Goal: Check status: Check status

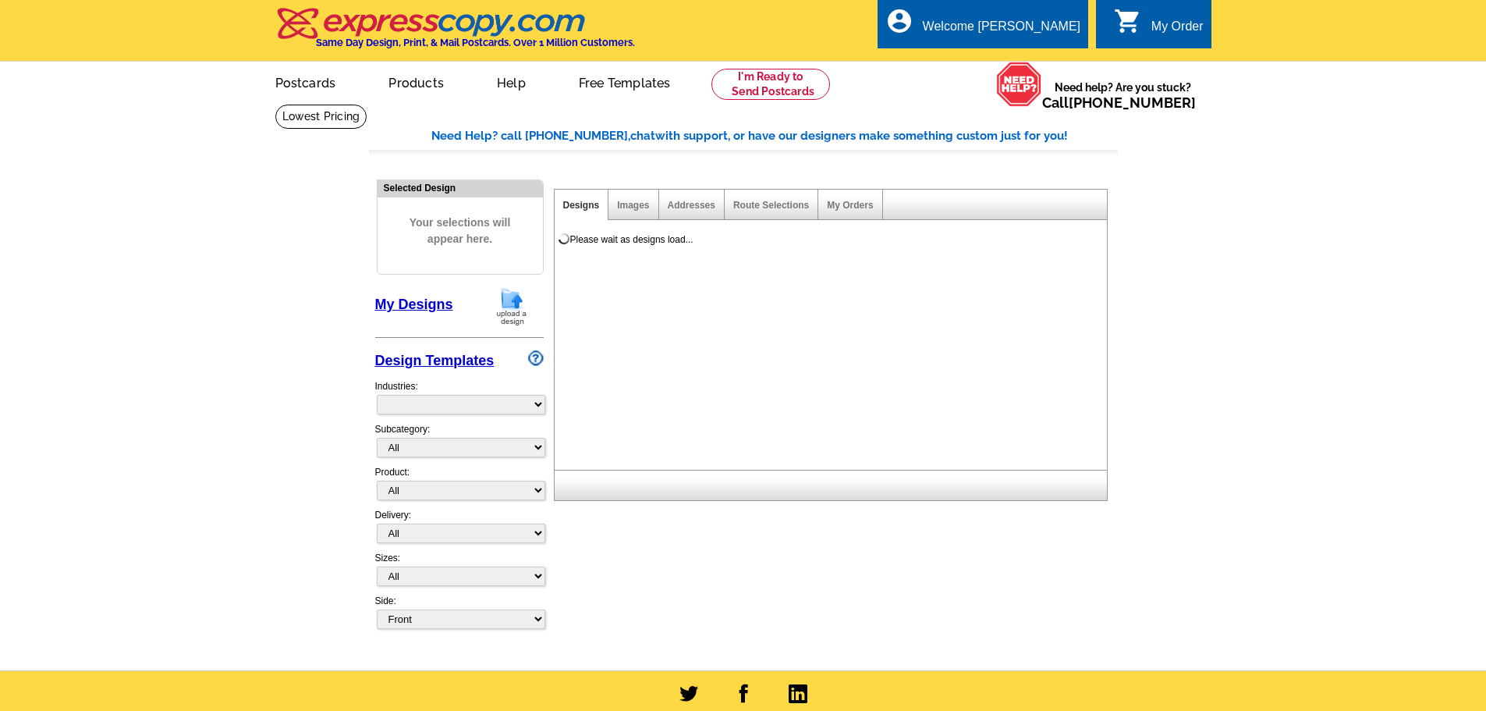
select select "785"
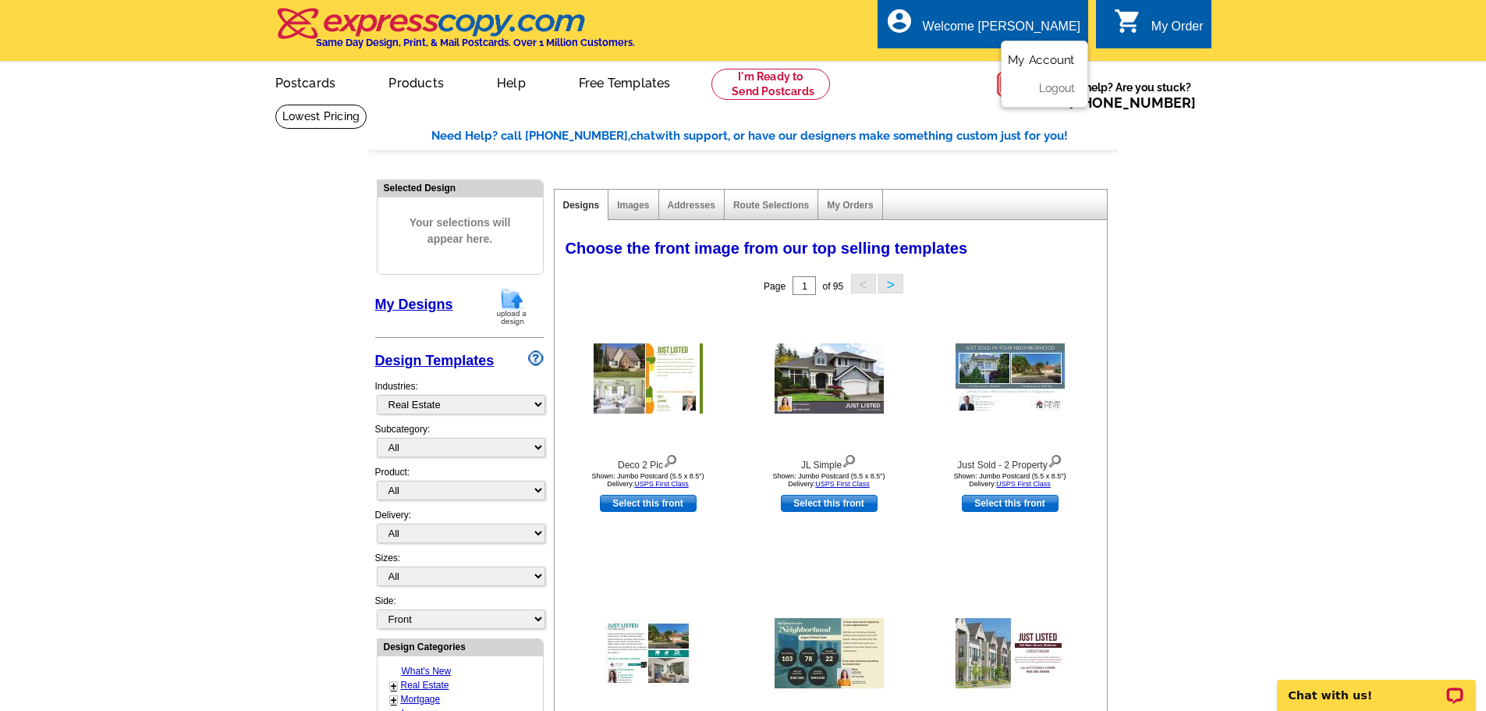
click at [1030, 62] on link "My Account" at bounding box center [1041, 60] width 67 height 14
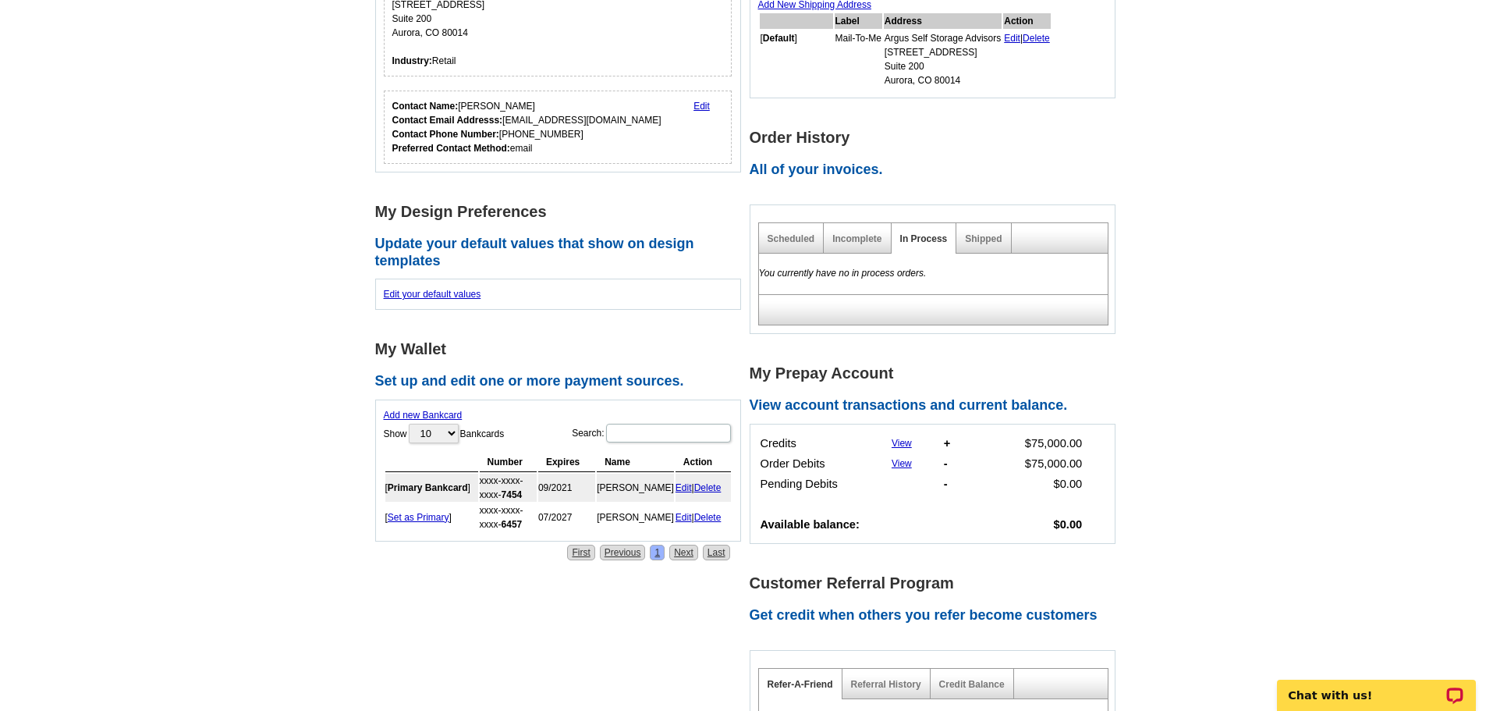
scroll to position [234, 0]
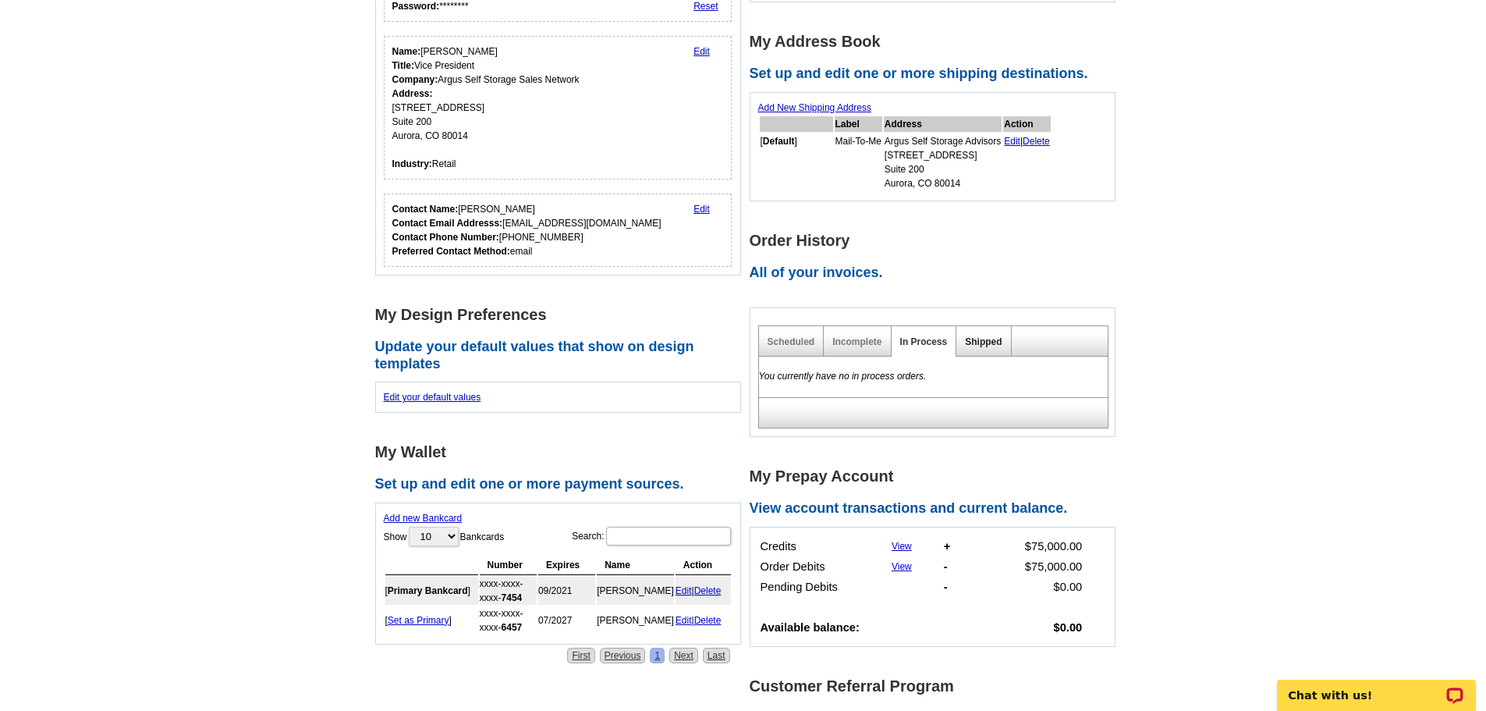
click at [990, 339] on link "Shipped" at bounding box center [983, 341] width 37 height 11
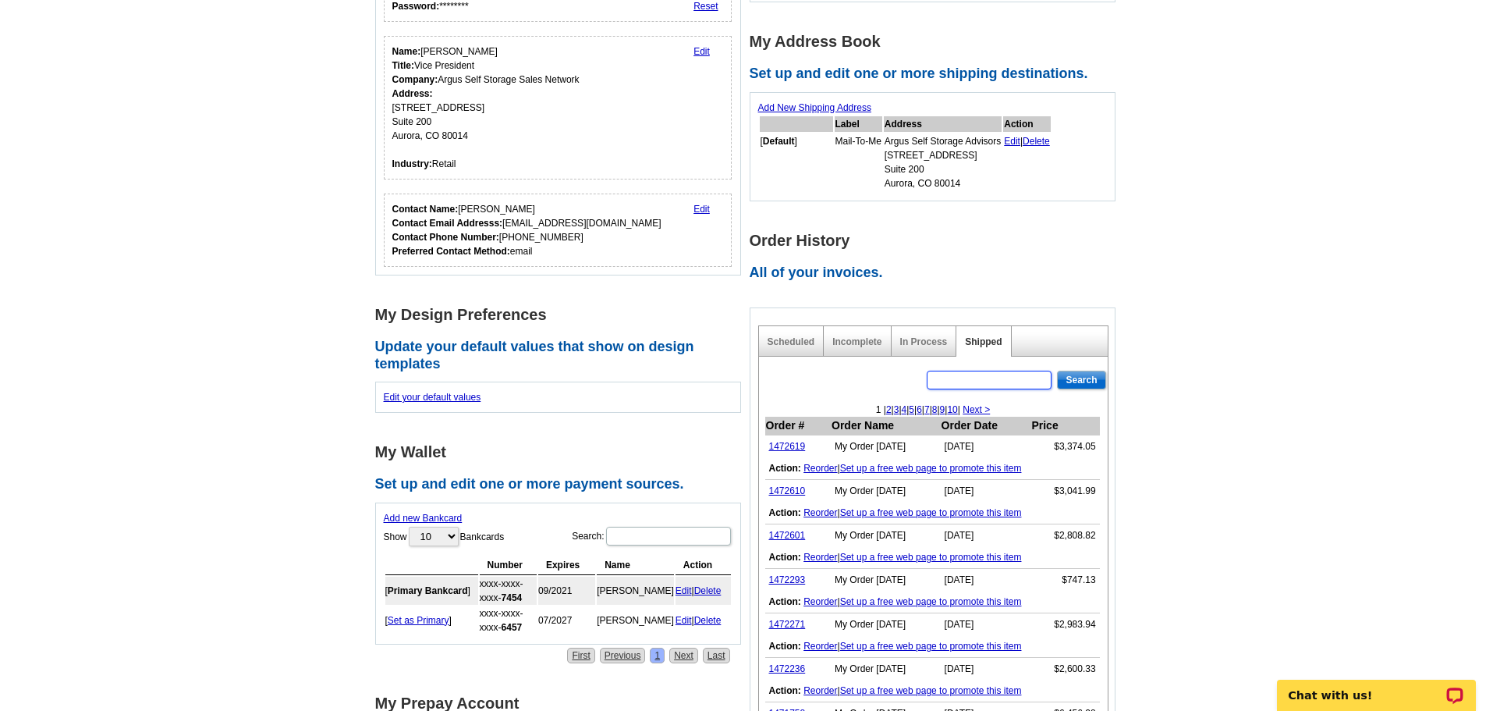
click at [956, 382] on input "text" at bounding box center [989, 380] width 125 height 19
type input "bahrmasel"
click at [1084, 378] on input "Search" at bounding box center [1081, 380] width 48 height 19
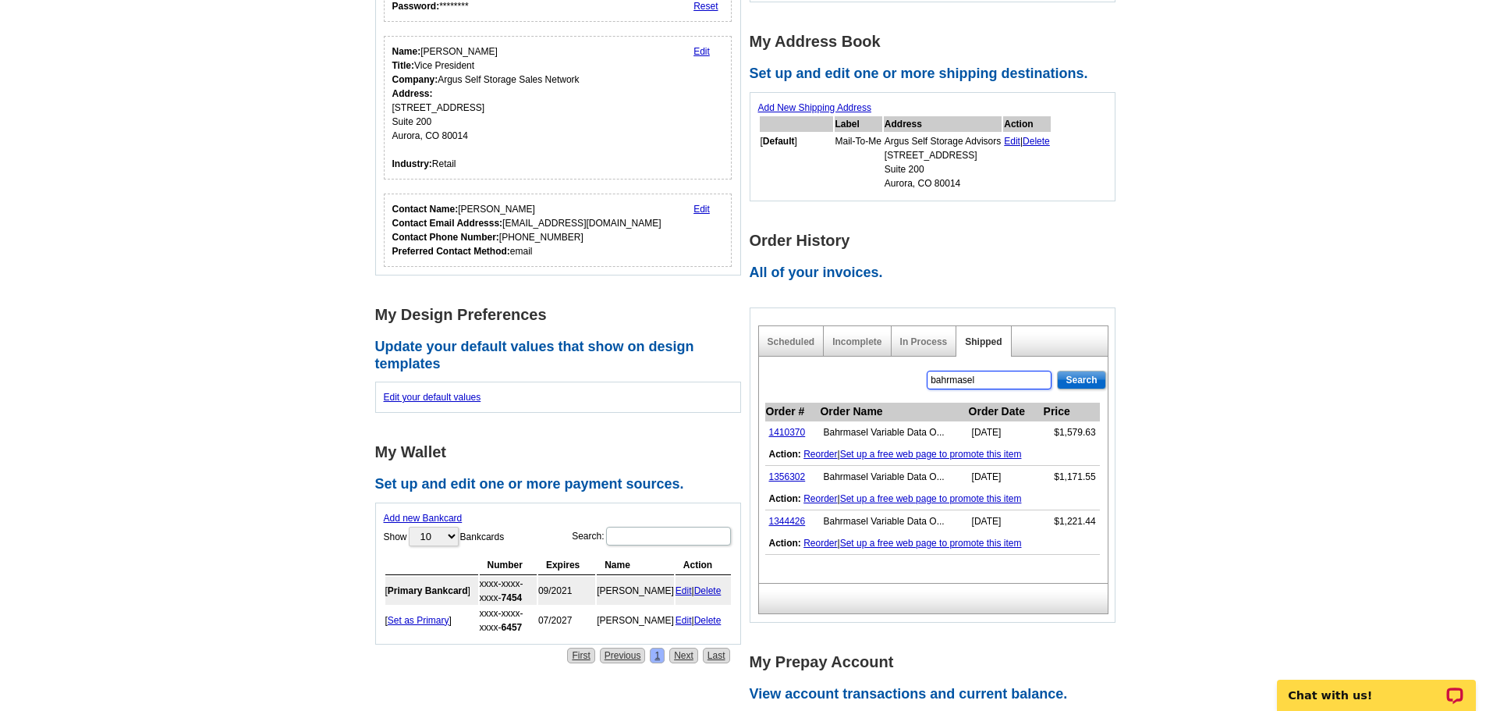
drag, startPoint x: 999, startPoint y: 385, endPoint x: 878, endPoint y: 389, distance: 121.7
click at [878, 389] on div "bahrmasel Search Order # Order Name Order Date Price 1410370 Bahrmasel Variable…" at bounding box center [933, 470] width 350 height 226
click at [932, 343] on link "In Process" at bounding box center [924, 341] width 48 height 11
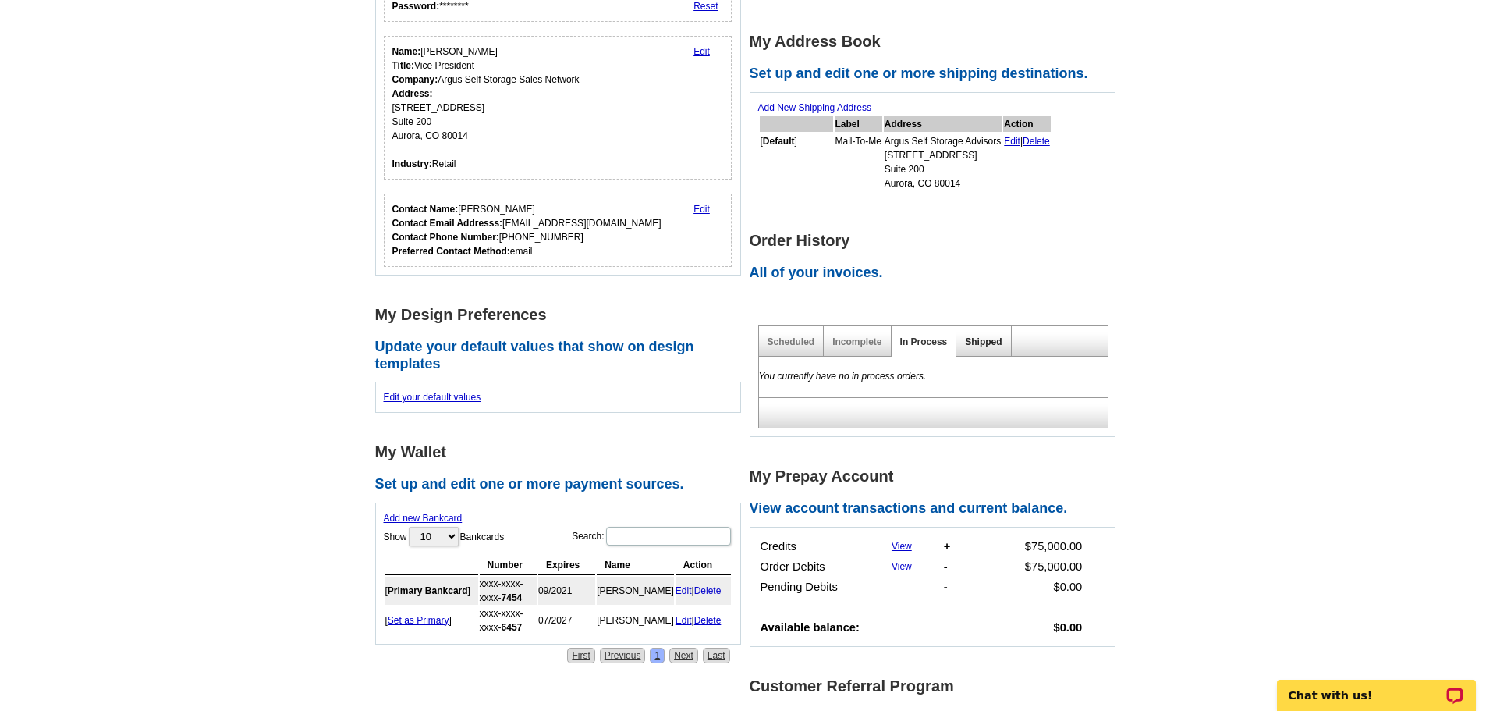
click at [983, 341] on link "Shipped" at bounding box center [983, 341] width 37 height 11
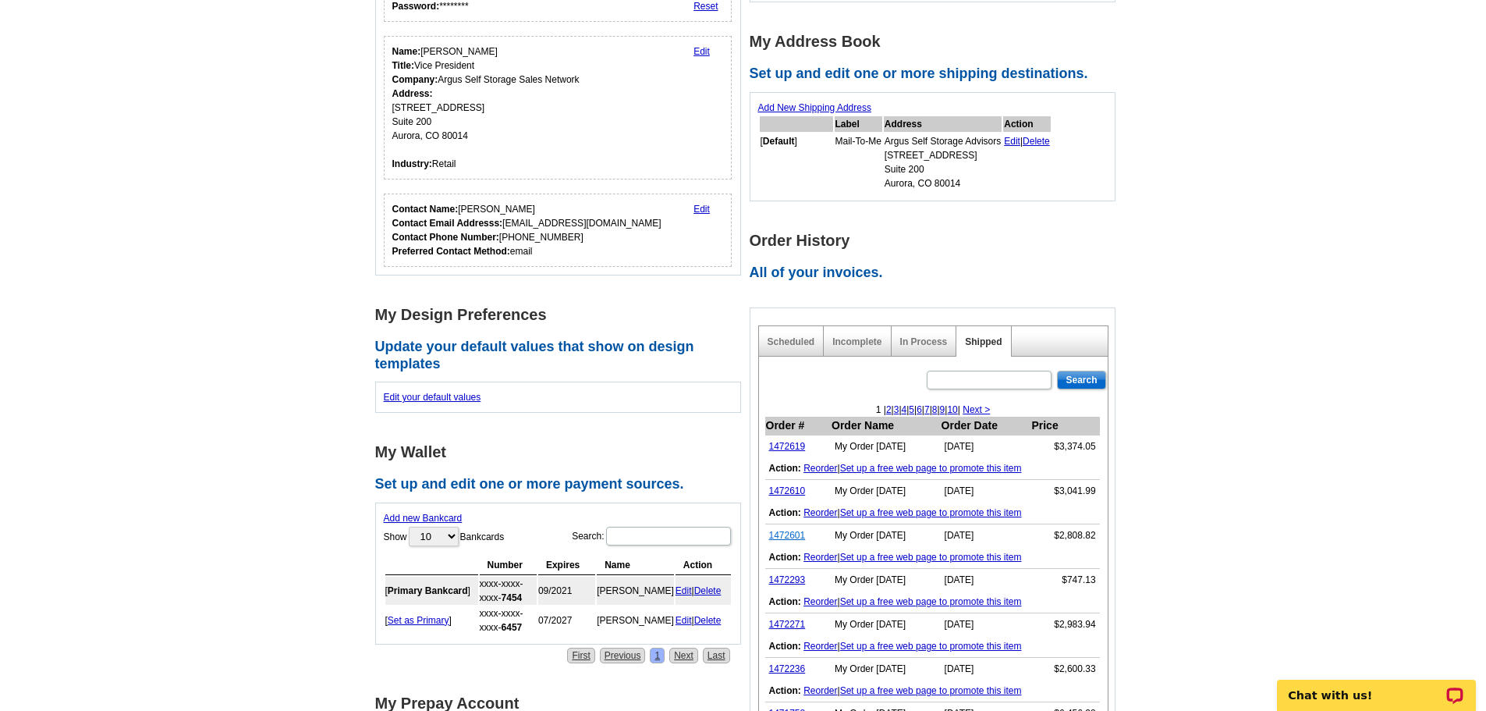
click at [793, 536] on link "1472601" at bounding box center [787, 535] width 37 height 11
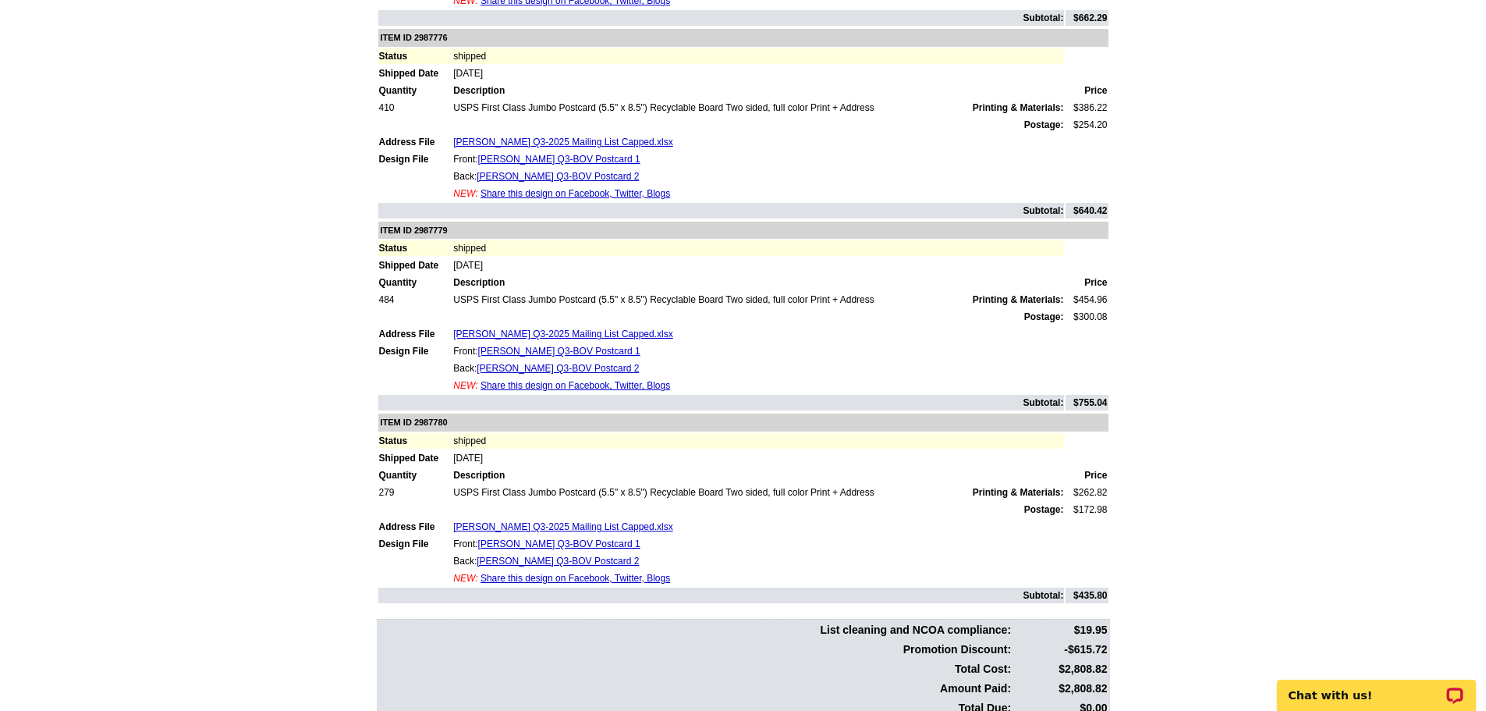
scroll to position [702, 0]
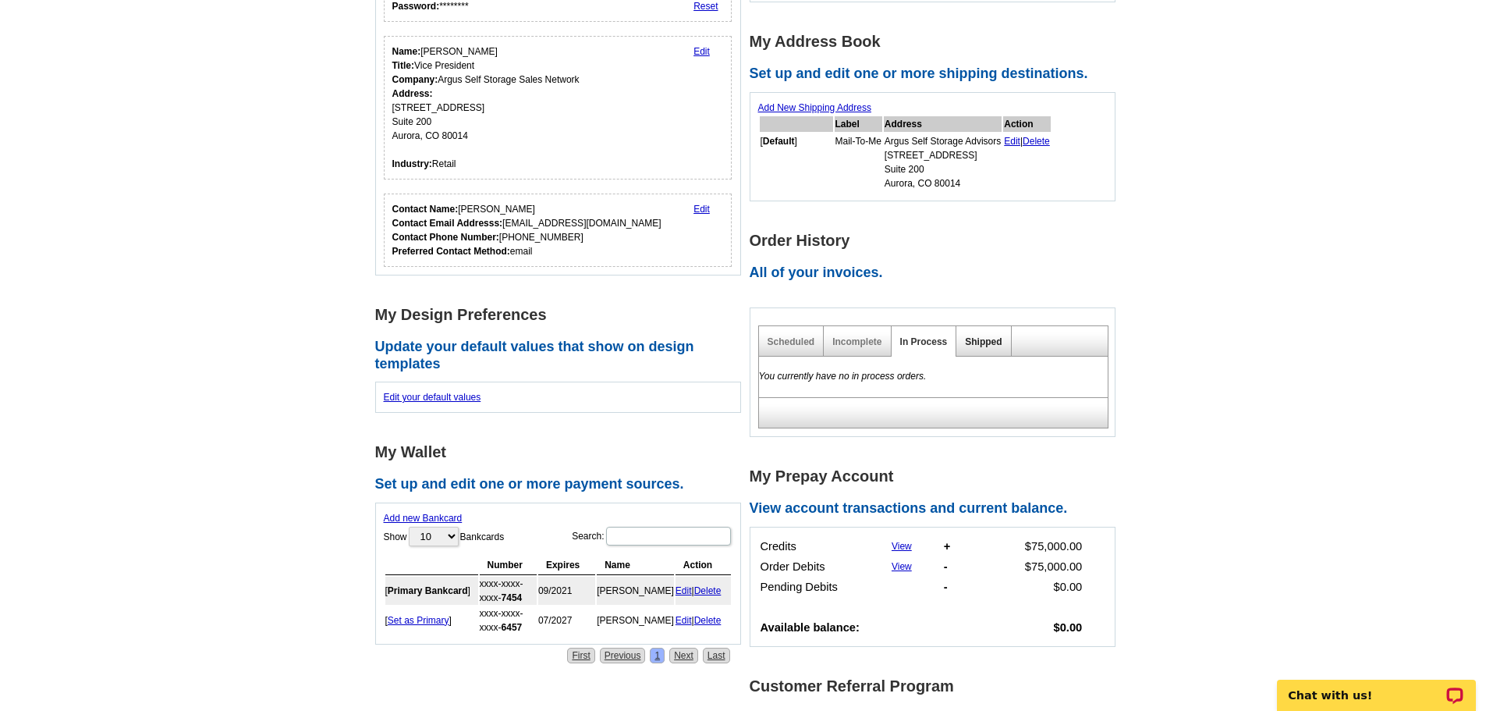
click at [974, 342] on link "Shipped" at bounding box center [983, 341] width 37 height 11
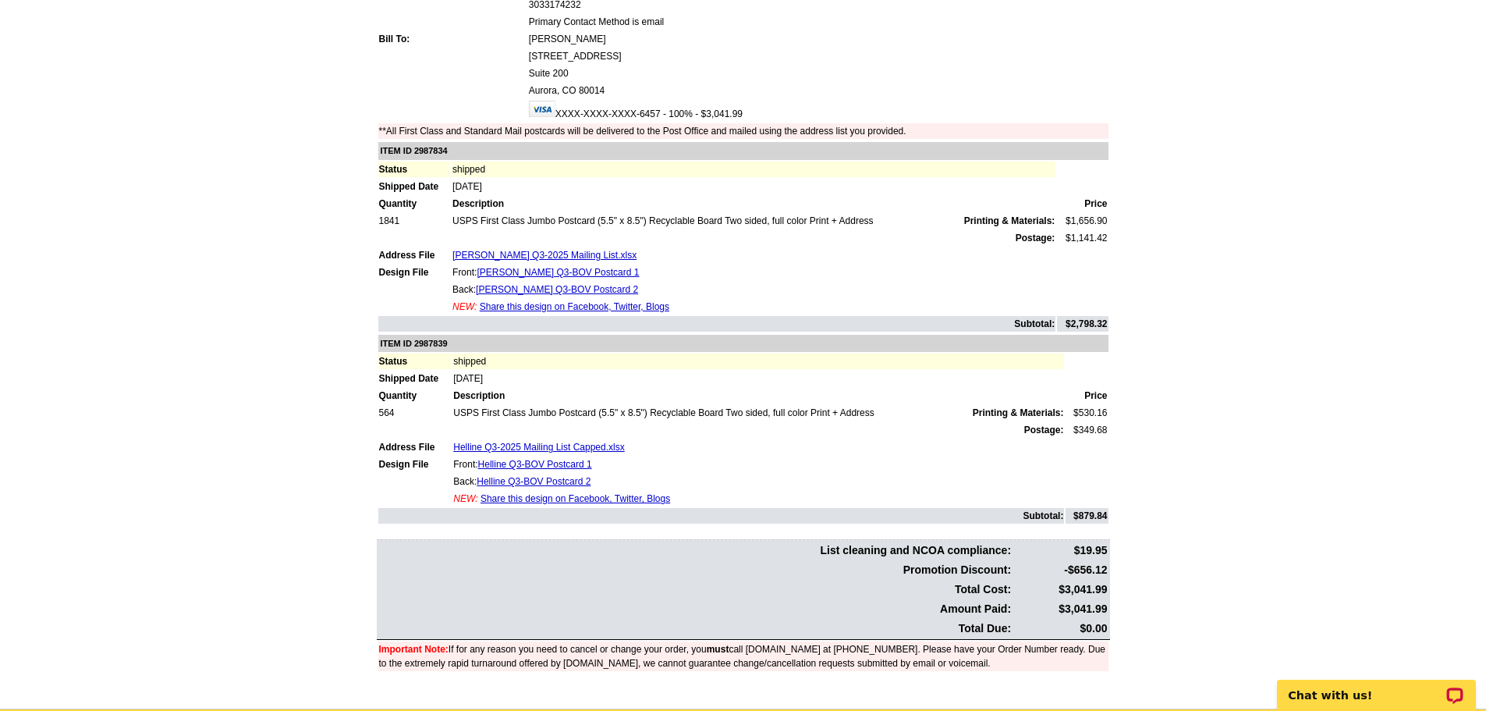
scroll to position [78, 0]
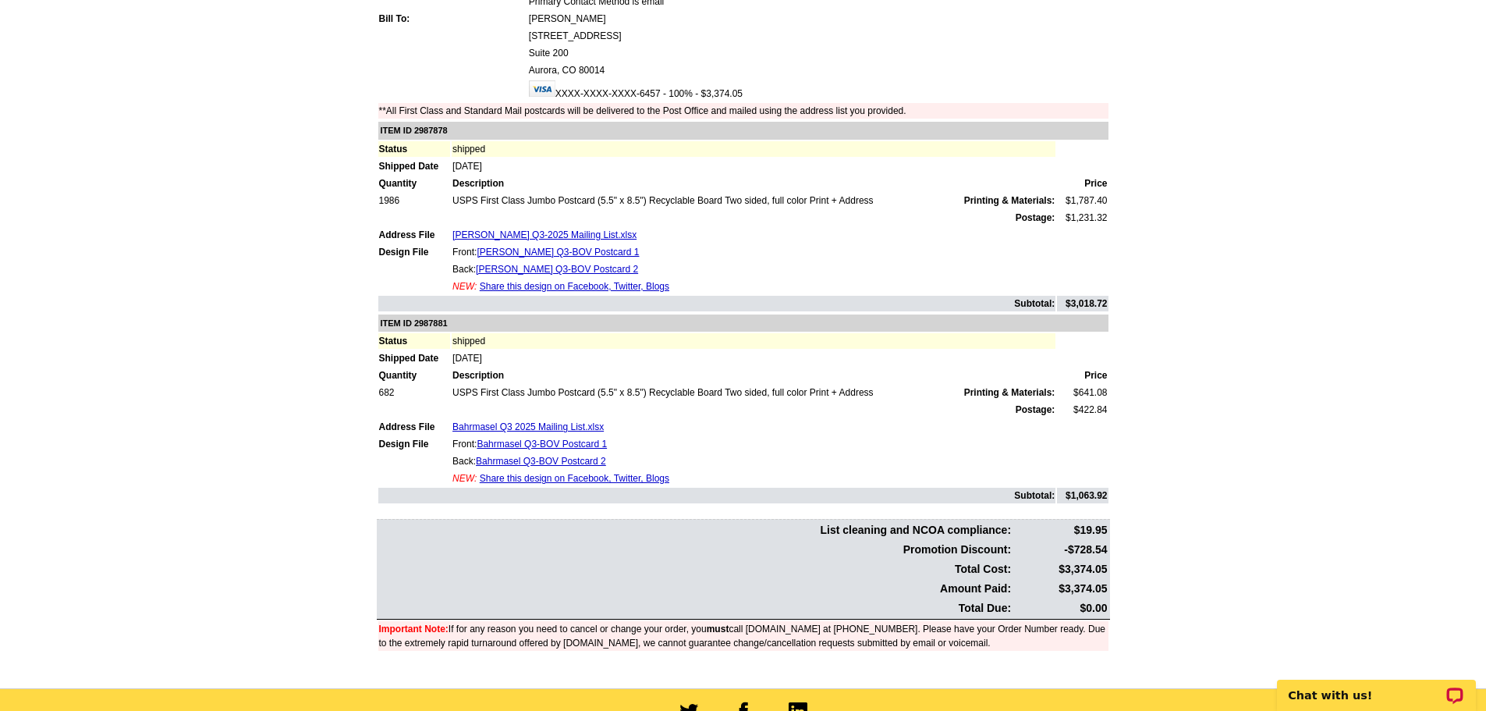
scroll to position [234, 0]
